Goal: Transaction & Acquisition: Purchase product/service

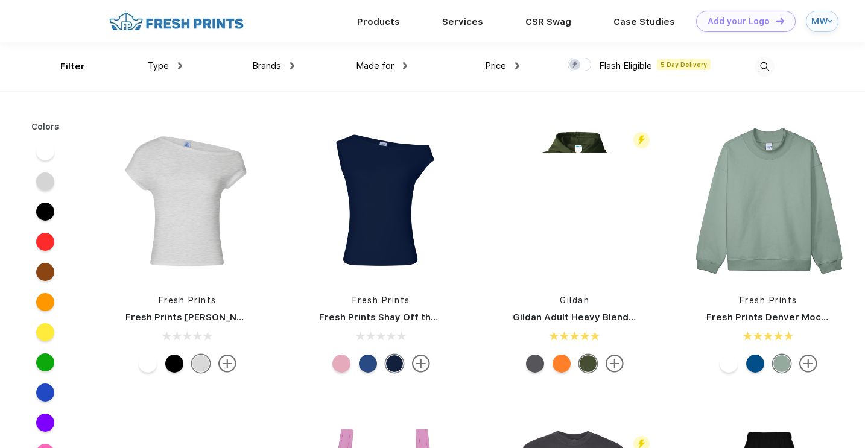
scroll to position [1, 0]
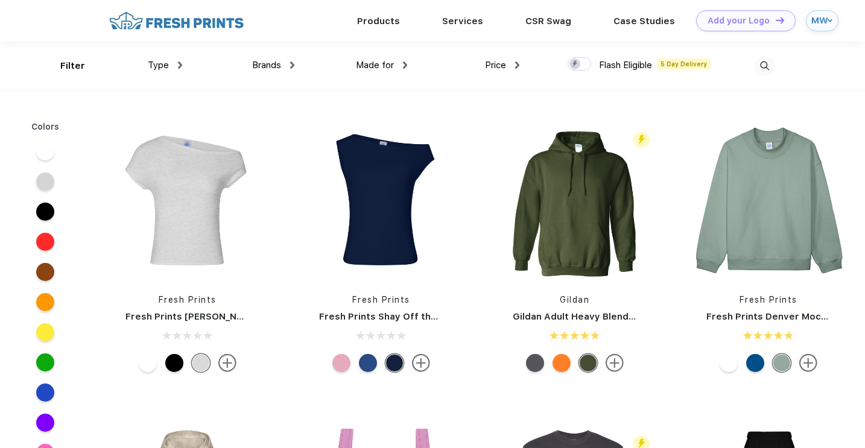
click at [179, 68] on img at bounding box center [180, 65] width 4 height 7
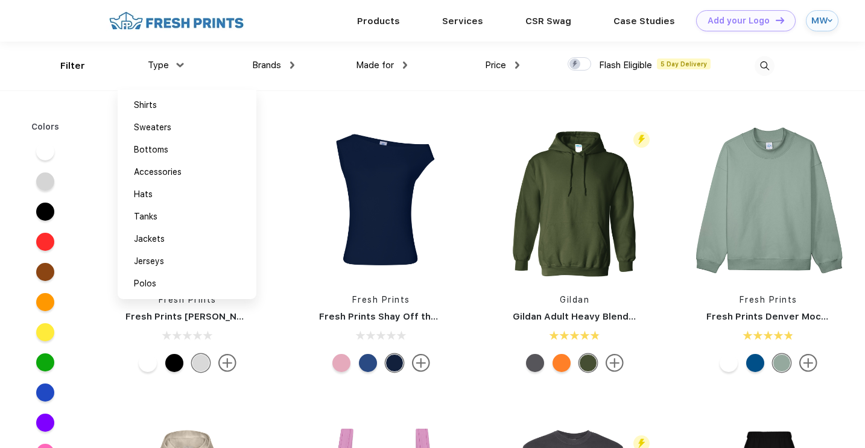
click at [179, 68] on div "Type" at bounding box center [165, 66] width 34 height 14
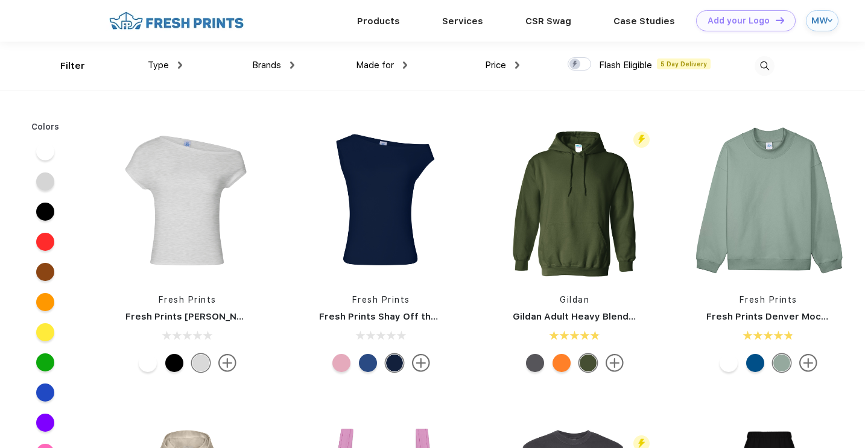
click at [296, 68] on div "Made for Unisex Women Men Youth" at bounding box center [351, 66] width 112 height 49
click at [292, 65] on img at bounding box center [292, 65] width 4 height 7
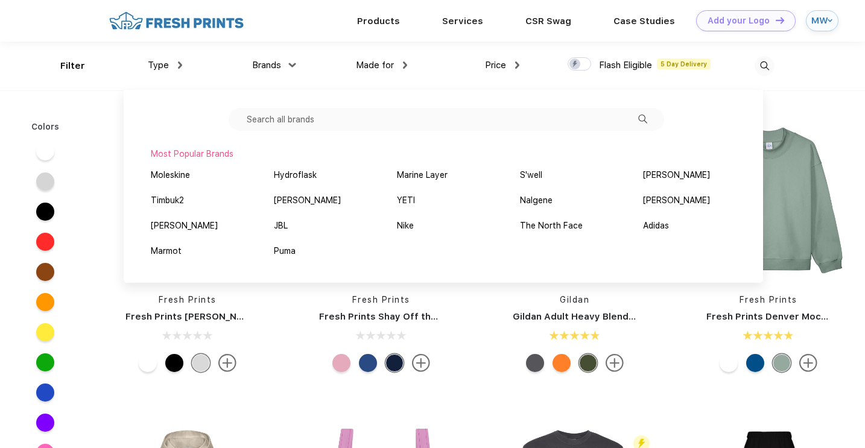
click at [400, 65] on div "Made for" at bounding box center [381, 66] width 51 height 14
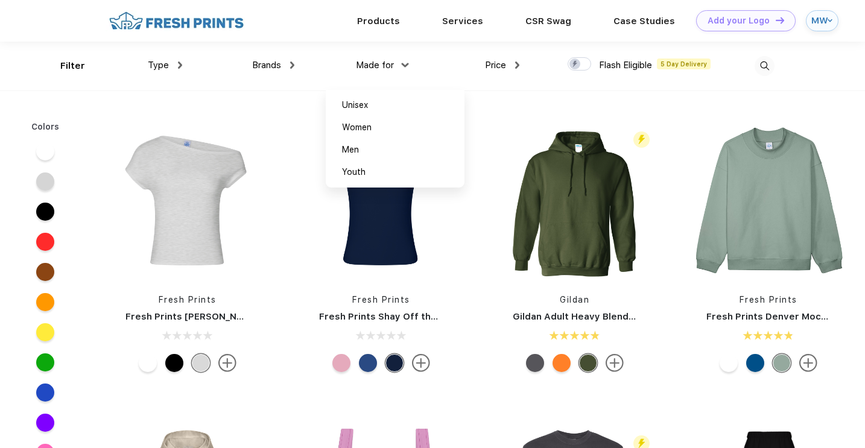
click at [517, 62] on img at bounding box center [517, 65] width 4 height 7
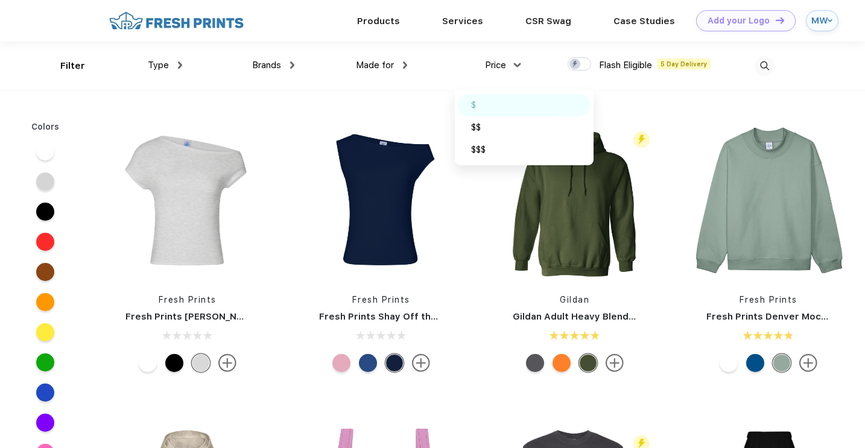
click at [473, 104] on div "$" at bounding box center [473, 105] width 5 height 13
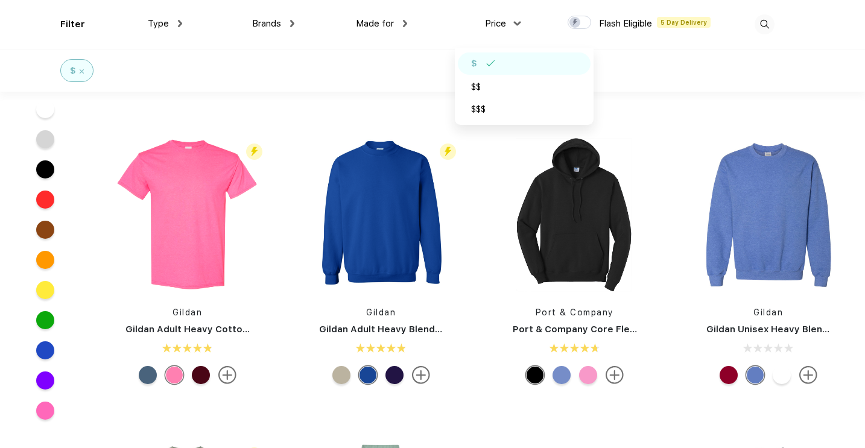
scroll to position [881, 0]
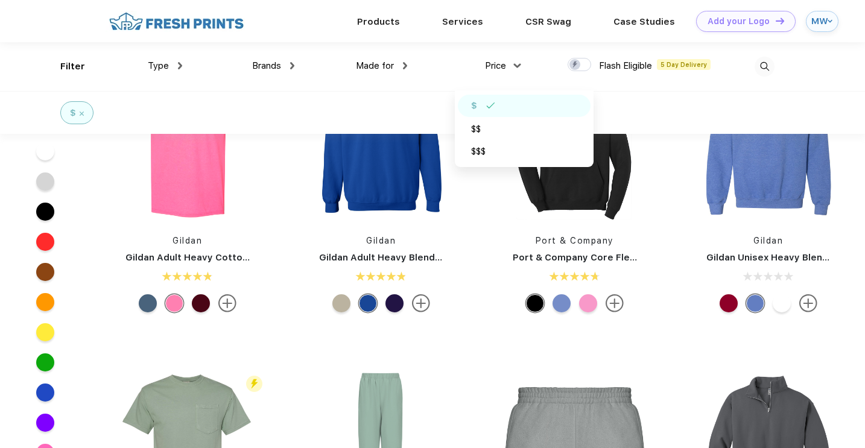
click at [519, 66] on img at bounding box center [517, 65] width 7 height 4
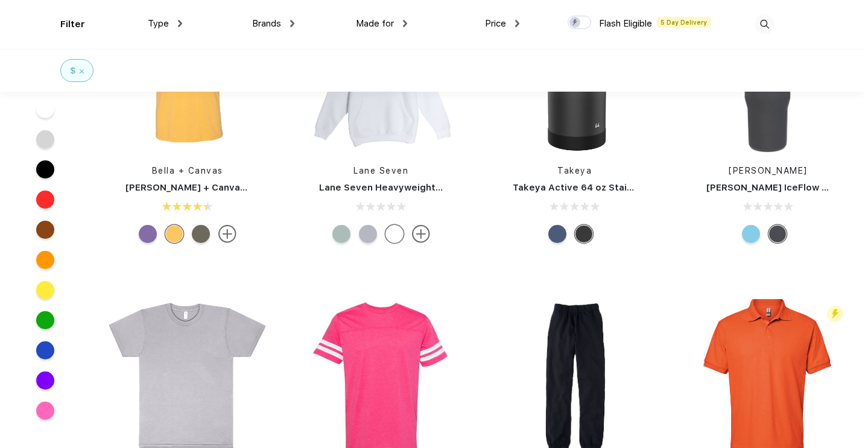
scroll to position [6656, 0]
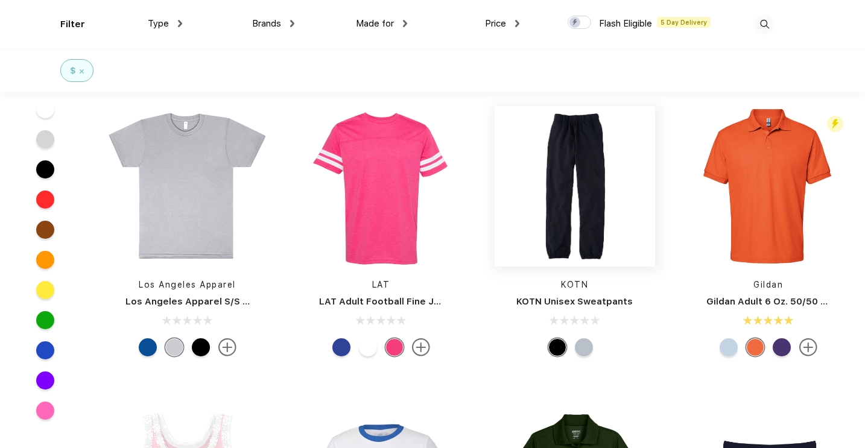
click at [590, 226] on img at bounding box center [575, 186] width 161 height 161
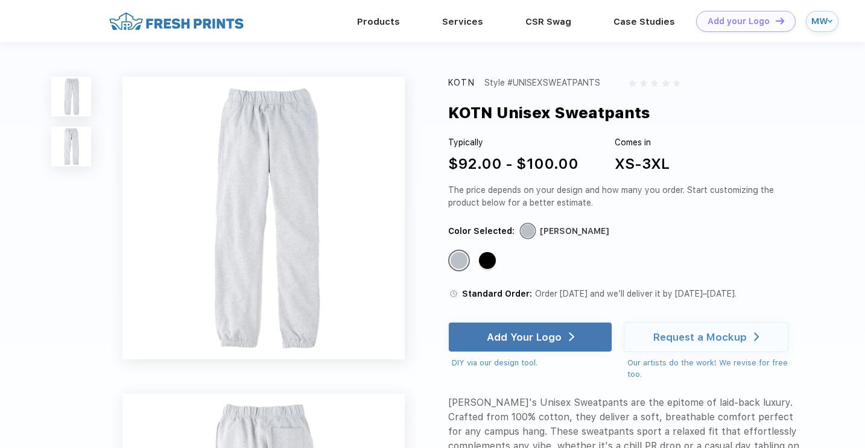
click at [232, 28] on img at bounding box center [177, 21] width 142 height 21
